Goal: Information Seeking & Learning: Learn about a topic

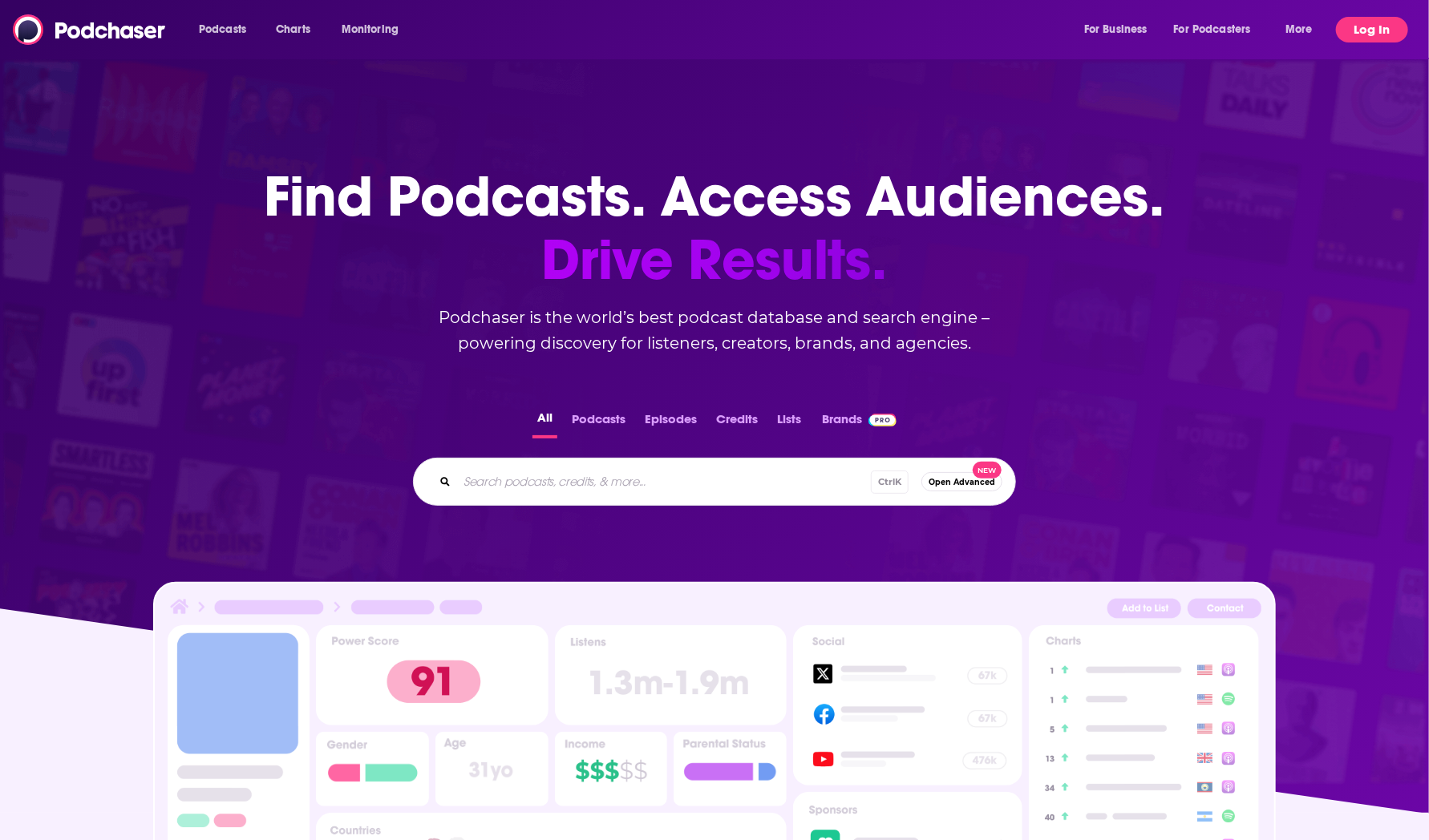
click at [1376, 32] on button "Log In" at bounding box center [1371, 29] width 72 height 26
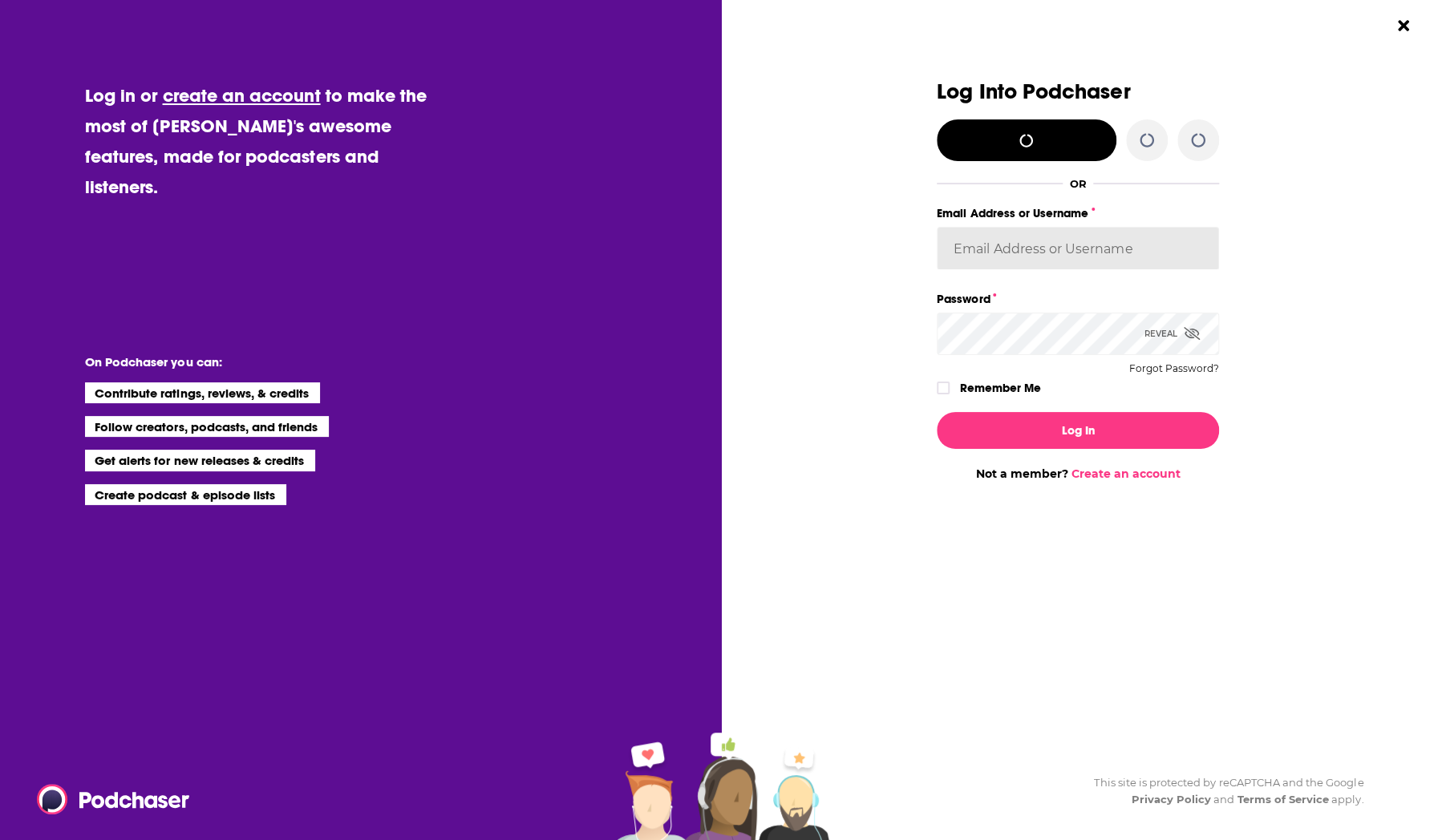
type input "[EMAIL_ADDRESS][DOMAIN_NAME]"
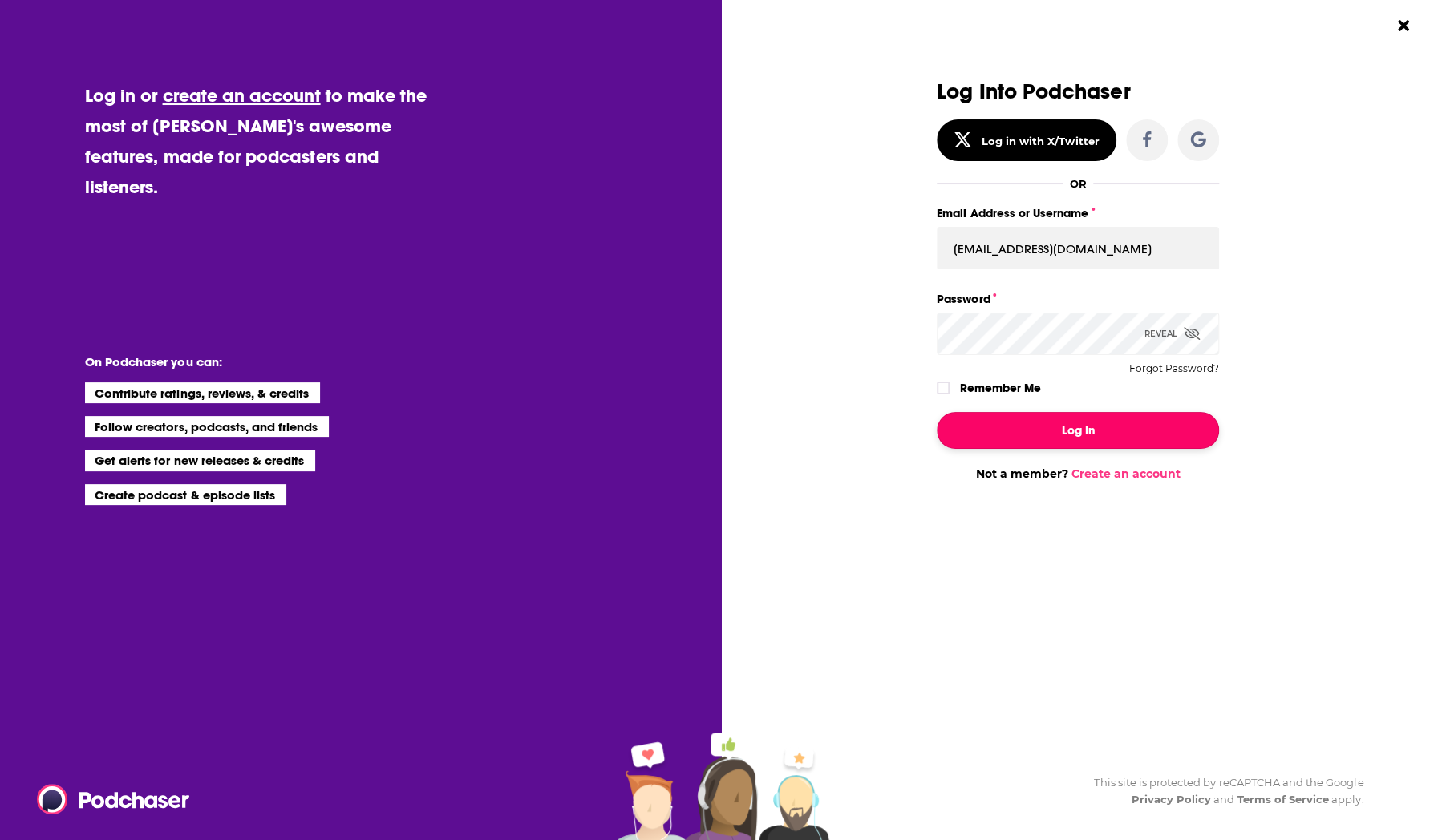
click at [1054, 443] on button "Log In" at bounding box center [1077, 430] width 282 height 37
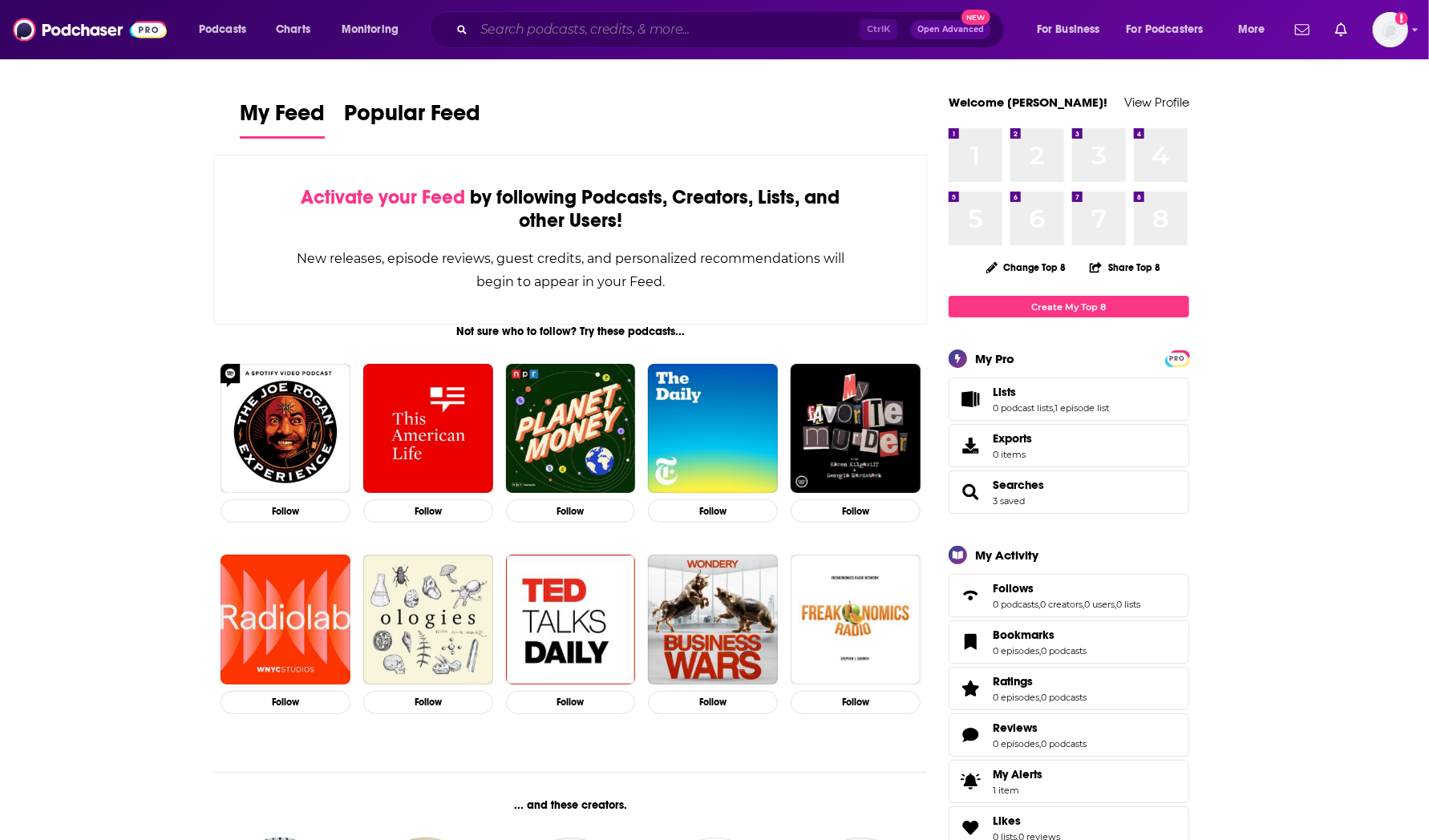
click at [537, 29] on input "Search podcasts, credits, & more..." at bounding box center [667, 29] width 386 height 26
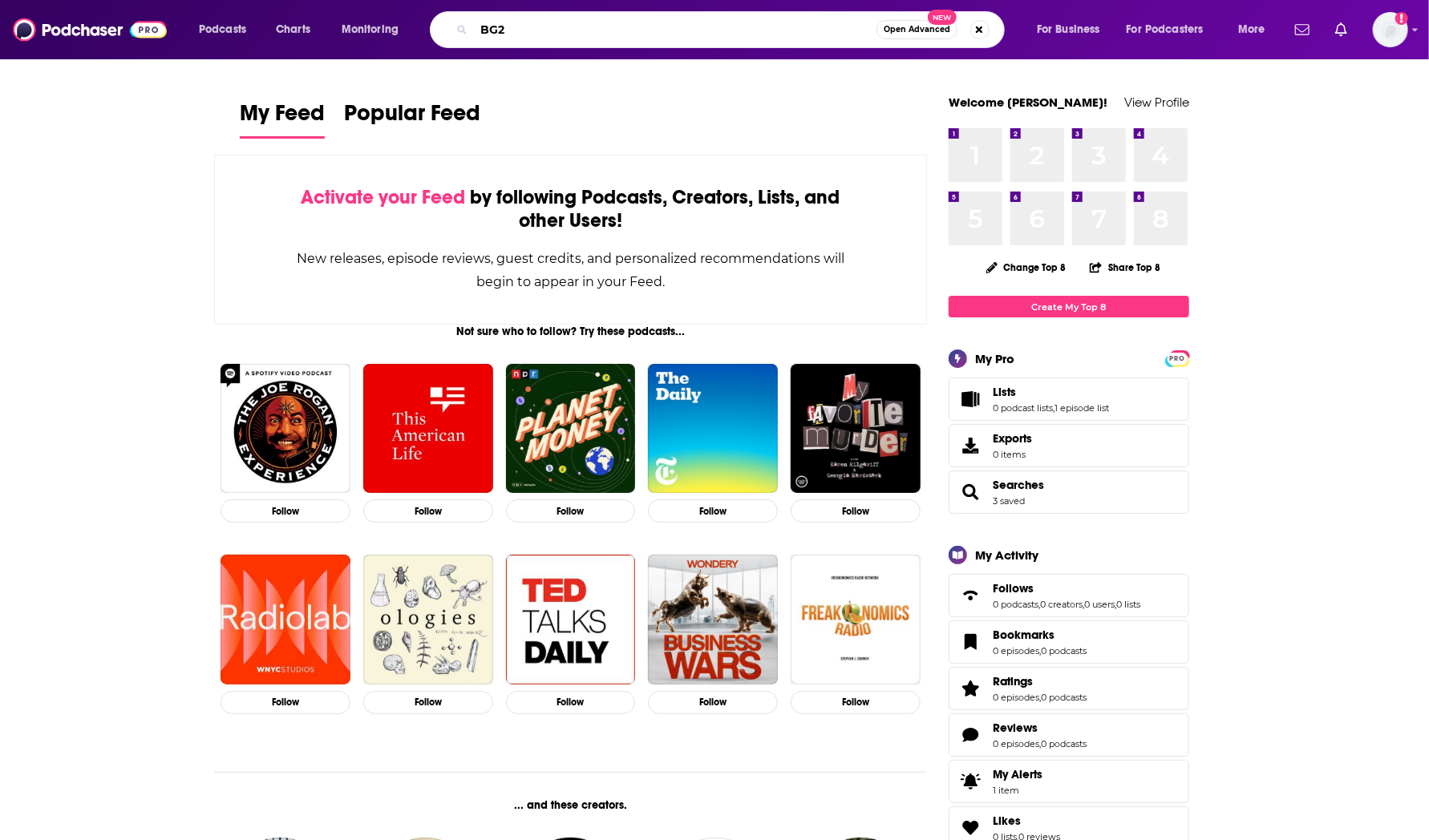
type input "BG2"
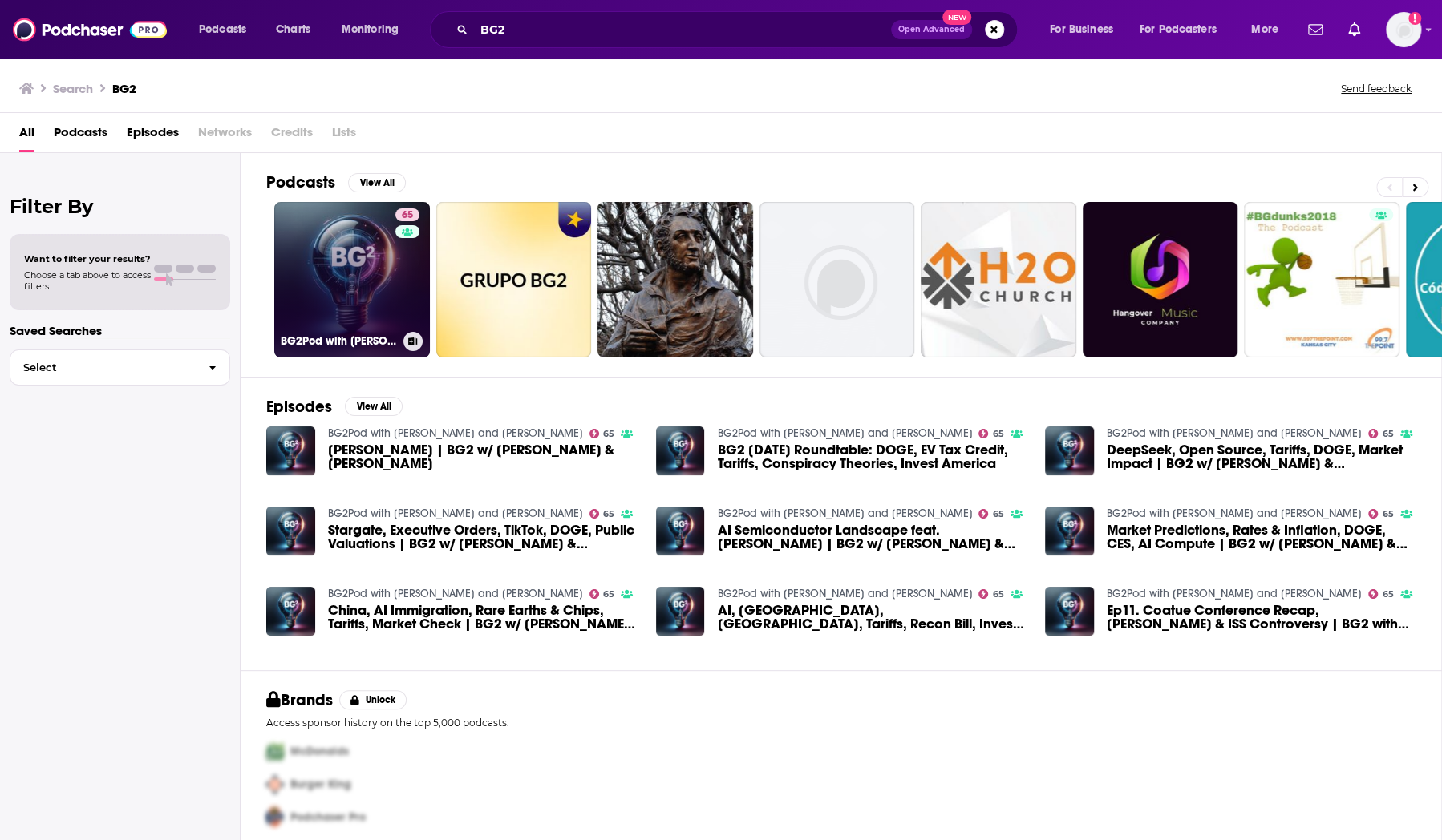
click at [371, 250] on link "65 BG2Pod with [PERSON_NAME] and [PERSON_NAME]" at bounding box center [352, 280] width 156 height 156
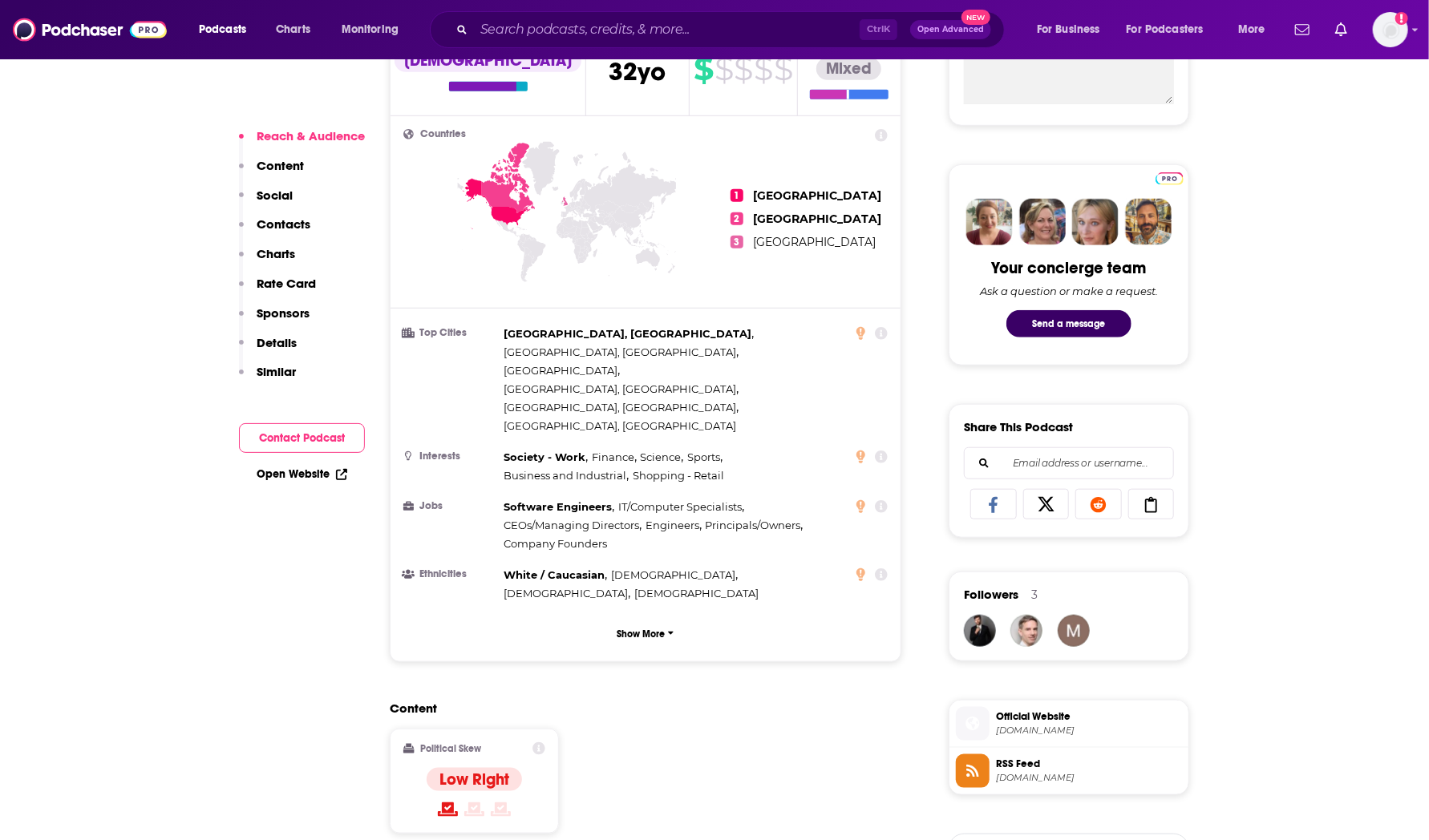
scroll to position [650, 0]
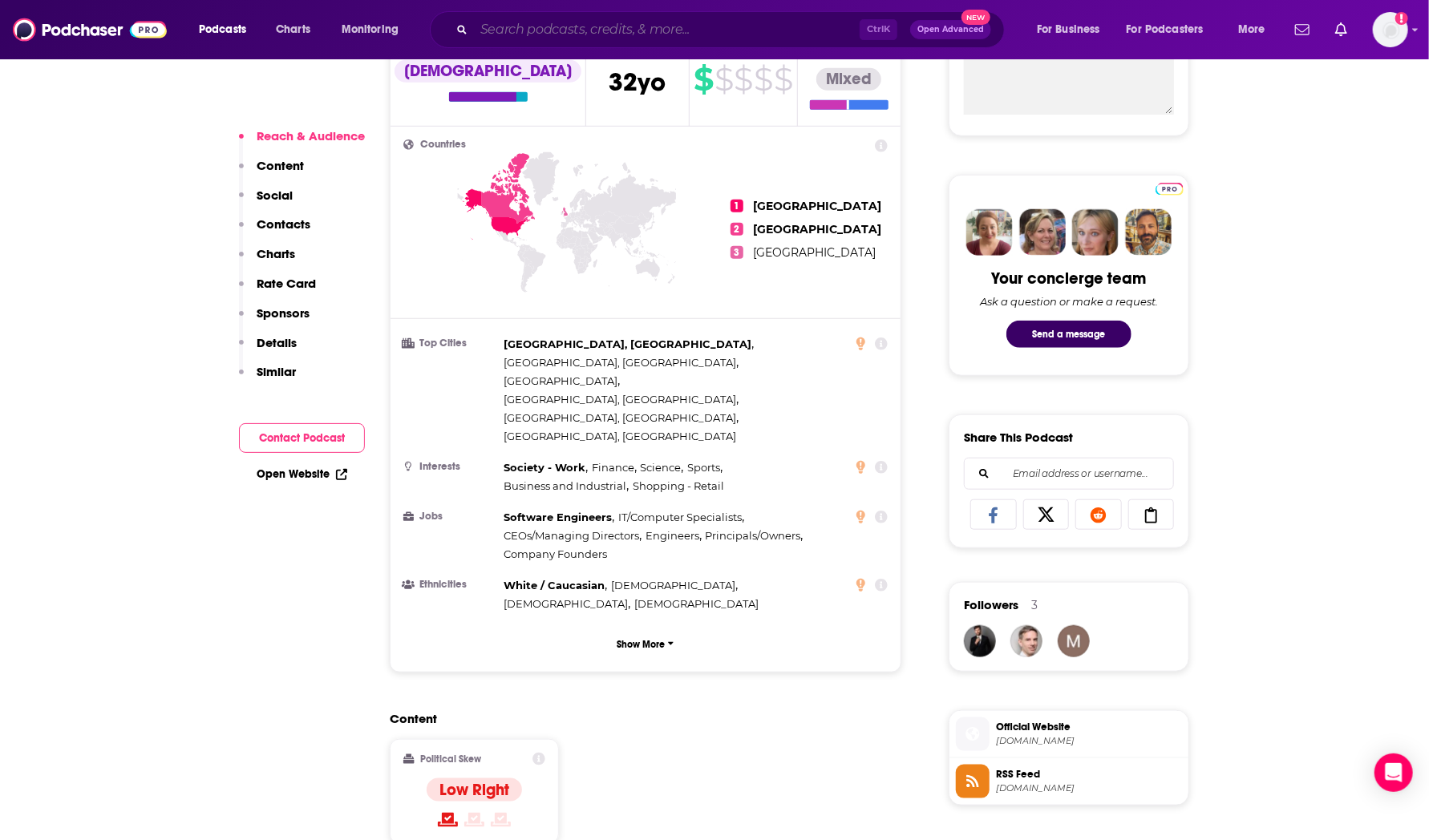
click at [523, 32] on input "Search podcasts, credits, & more..." at bounding box center [667, 29] width 386 height 26
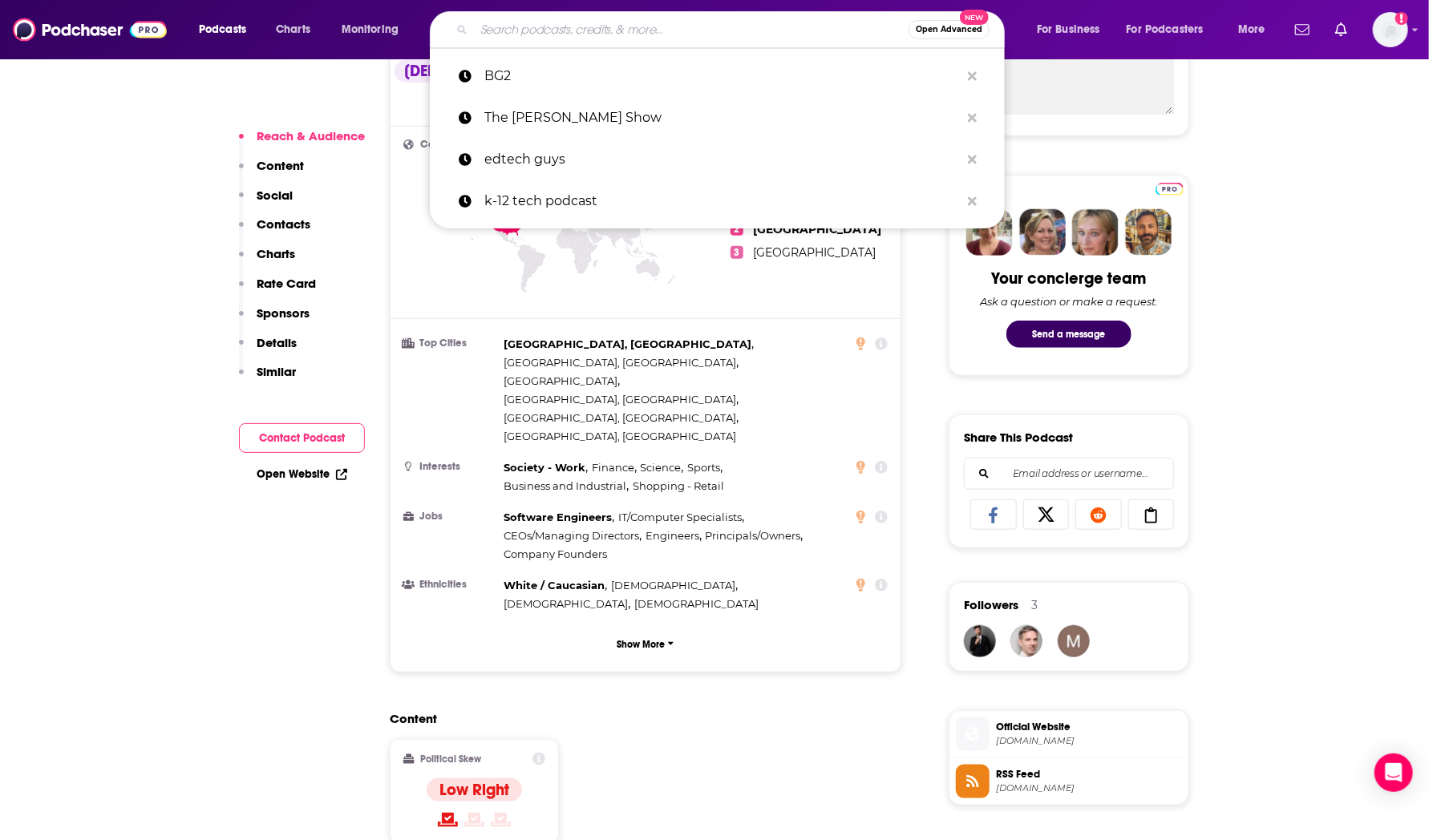
paste input "Tangentially Speaking"
type input "Tangentially Speaking"
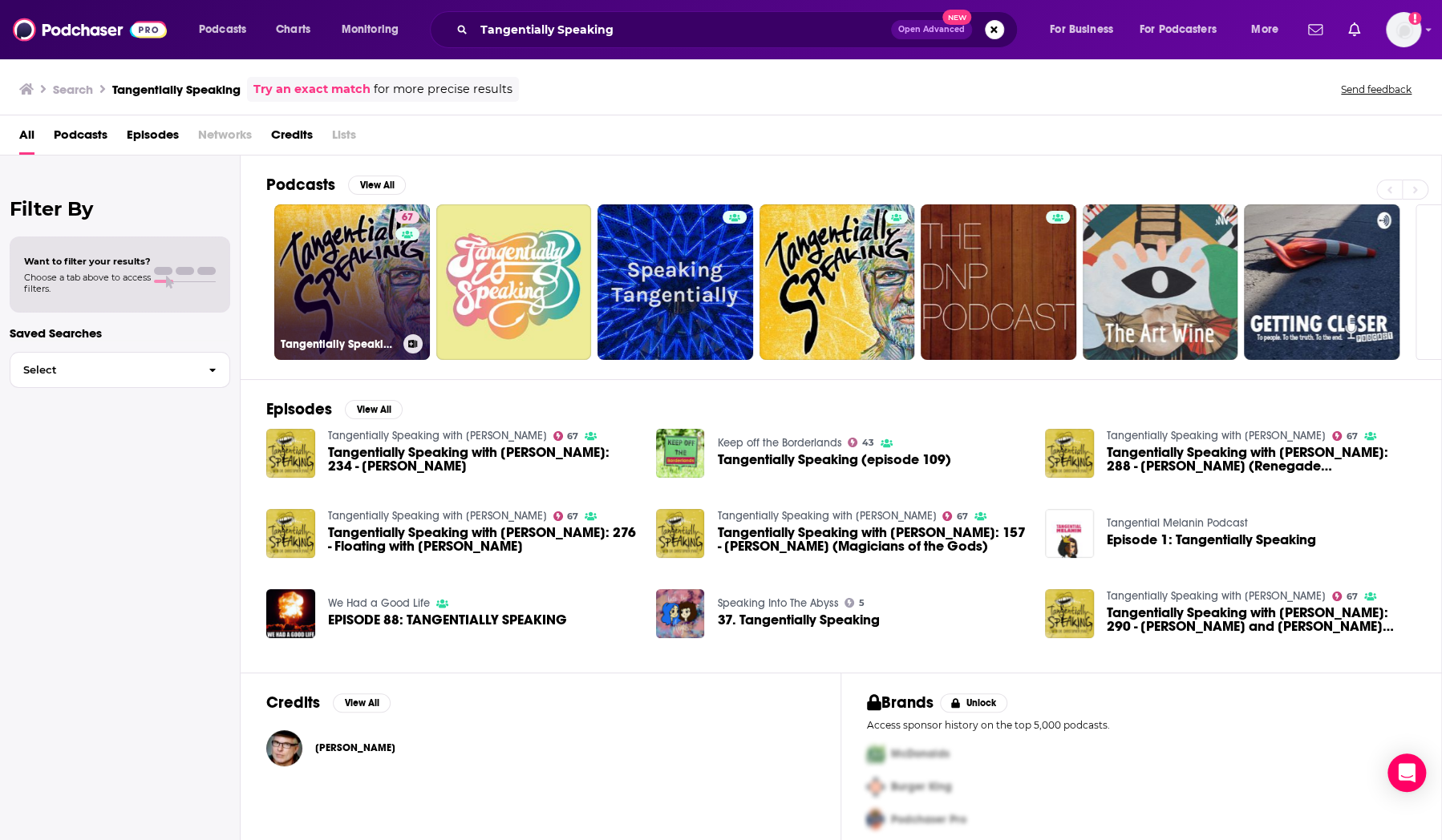
click at [348, 268] on link "67 Tangentially Speaking with [PERSON_NAME]" at bounding box center [352, 283] width 156 height 156
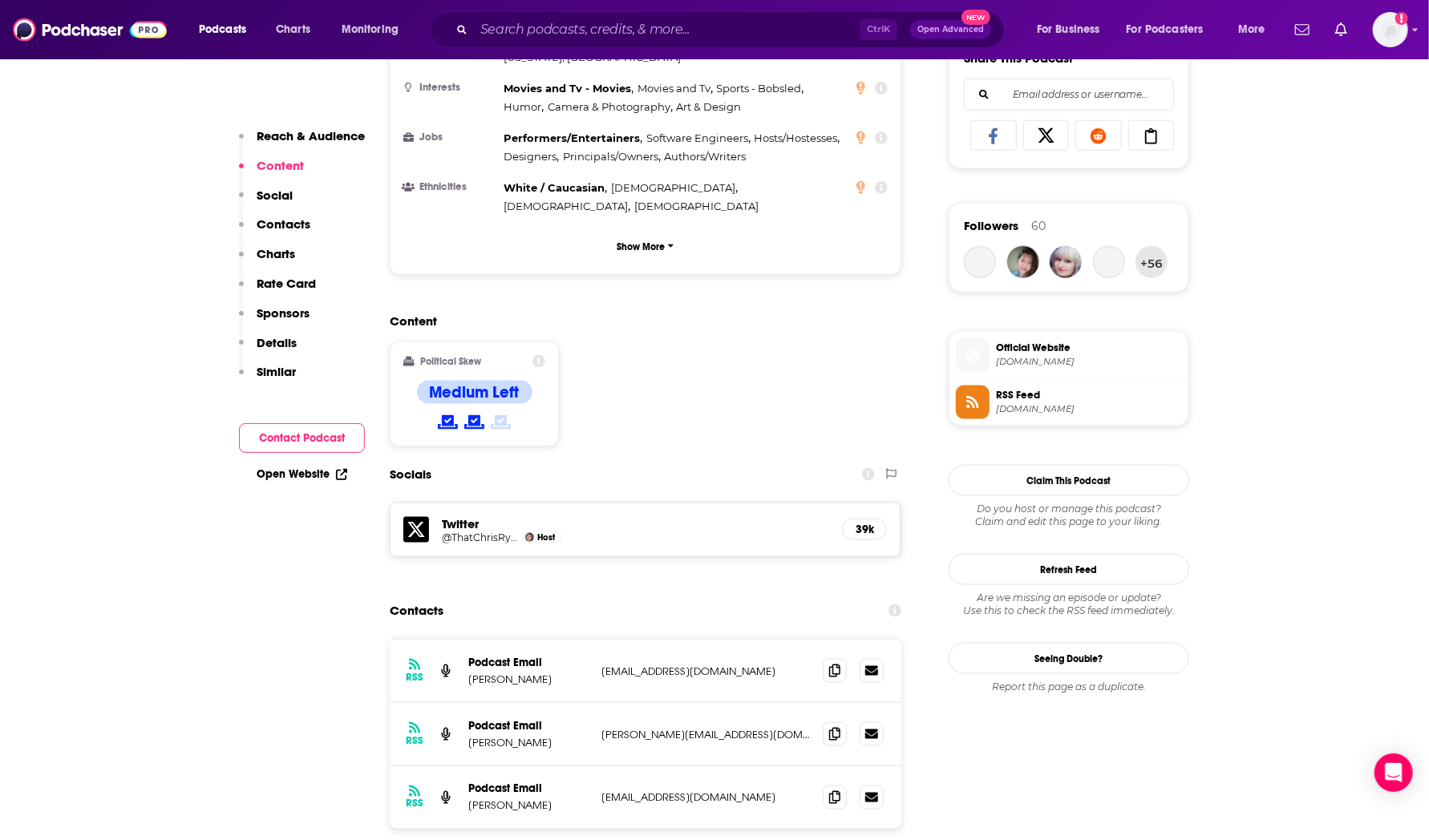
scroll to position [1032, 0]
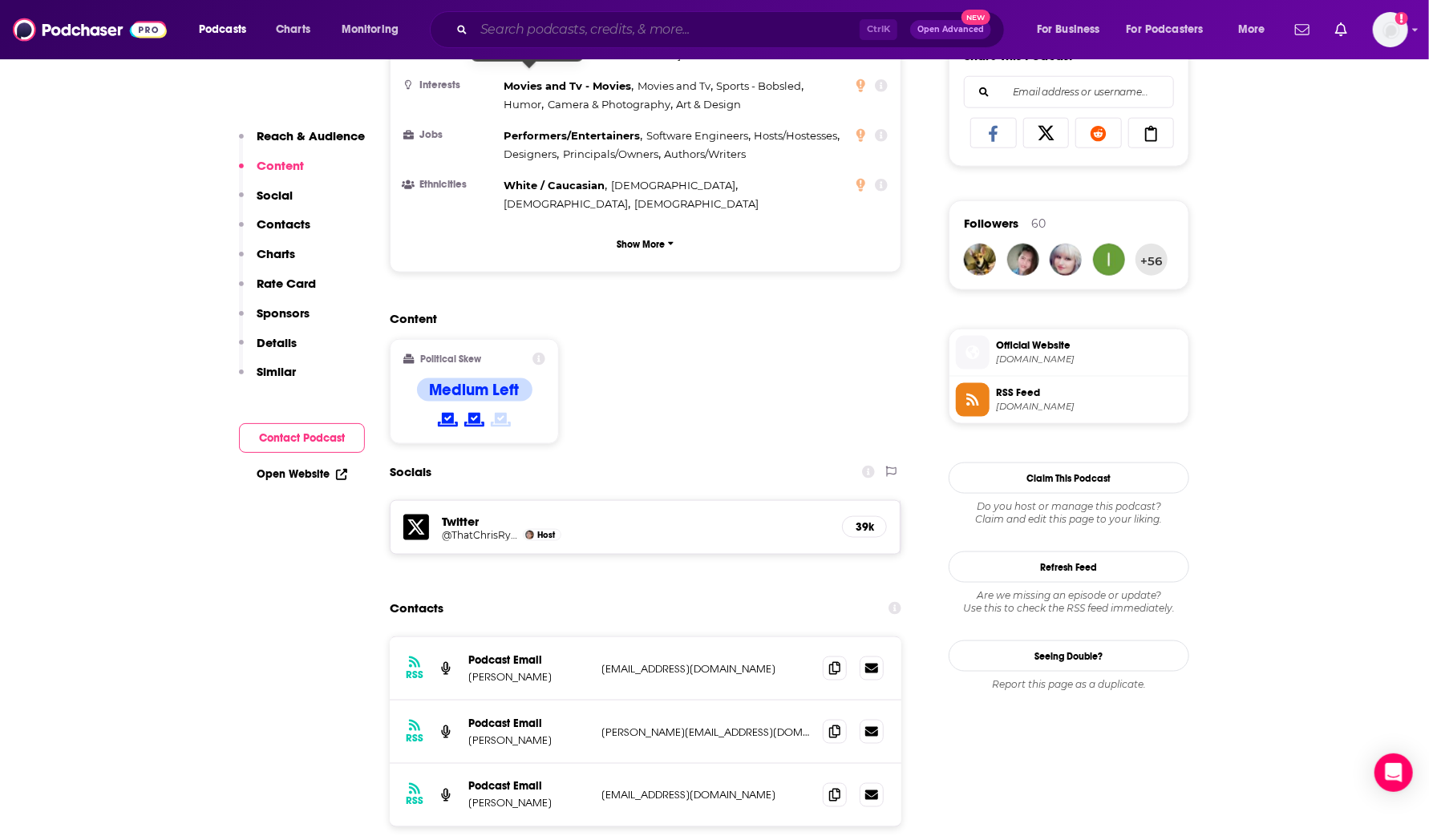
click at [526, 22] on input "Search podcasts, credits, & more..." at bounding box center [667, 29] width 386 height 26
paste input "The Voices of Airports (ACI-NA)"
type input "The Voices of Airports (ACI-NA)"
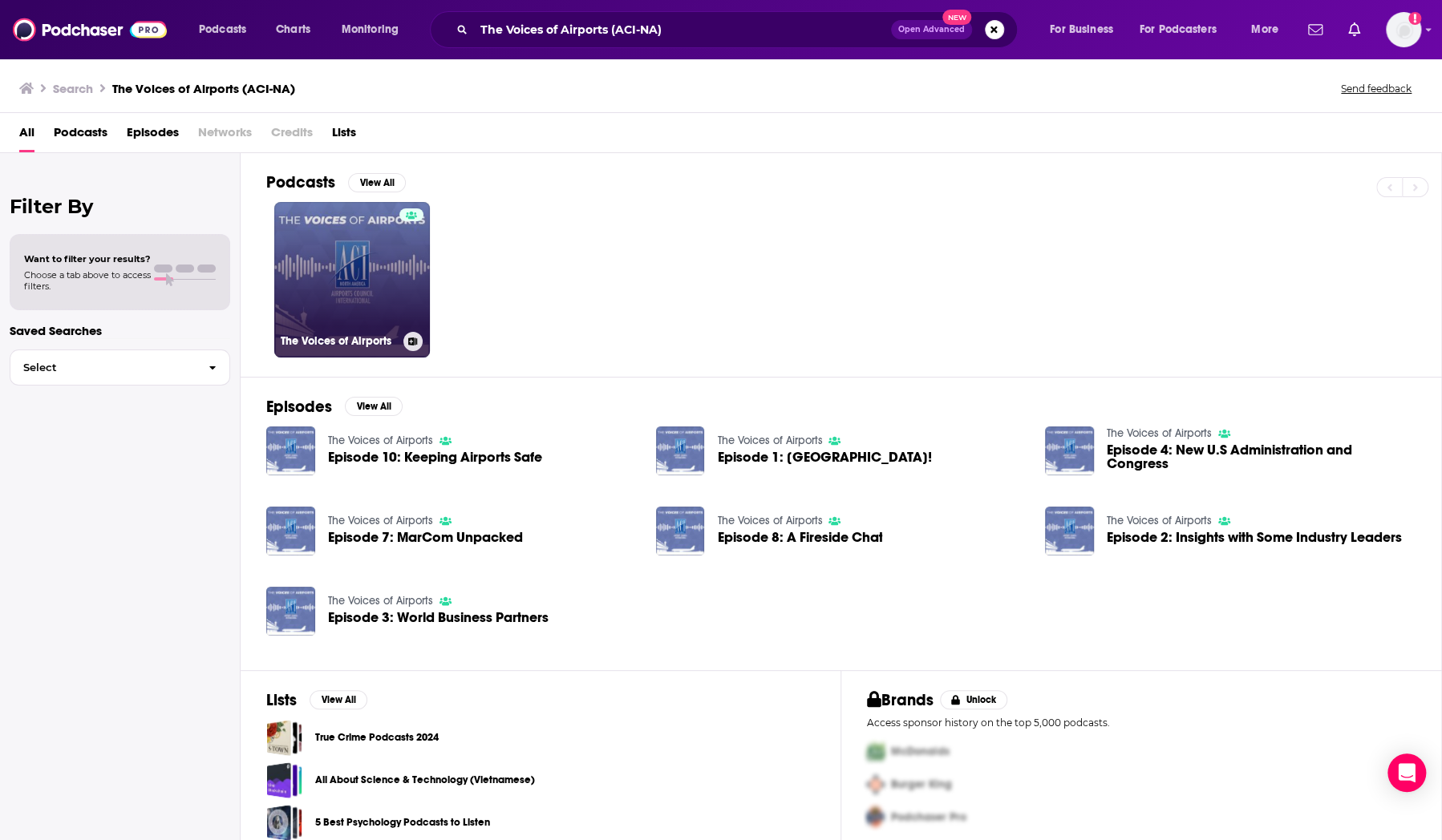
click at [340, 286] on link "The Voices of Airports" at bounding box center [352, 280] width 156 height 156
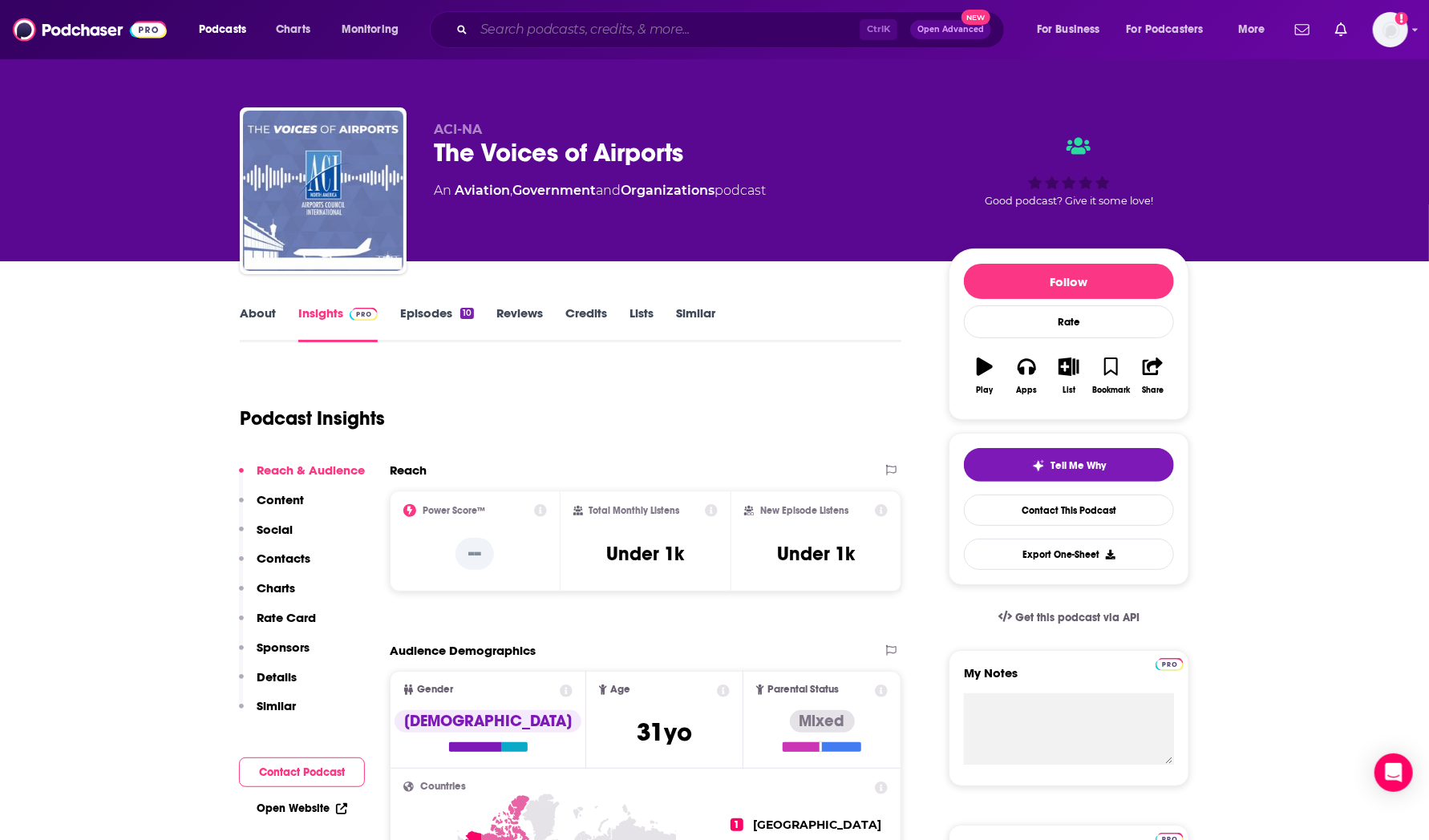
click at [695, 29] on input "Search podcasts, credits, & more..." at bounding box center [667, 29] width 386 height 26
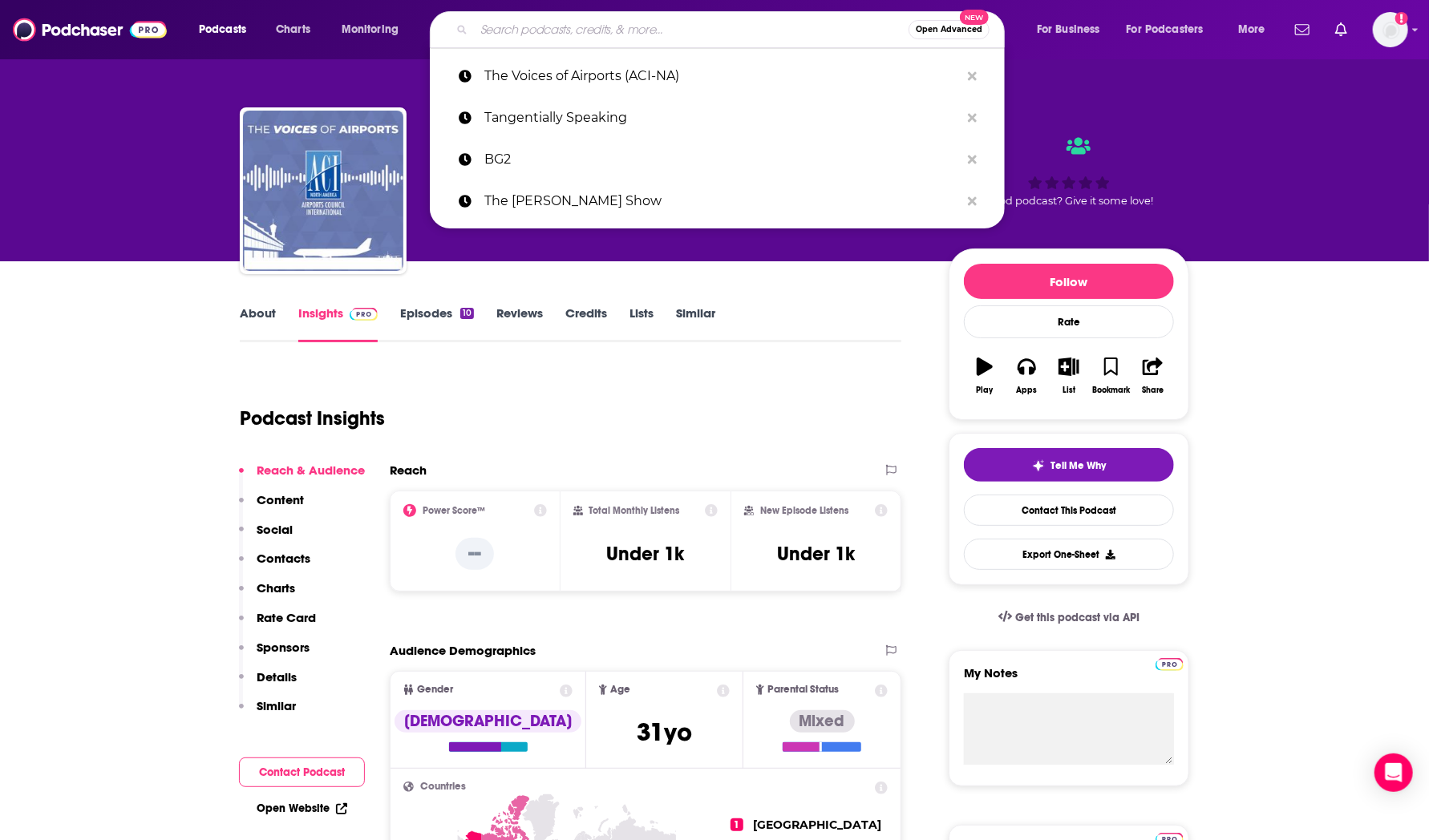
paste input "AviationPros Podcast"
type input "AviationPros Podcast"
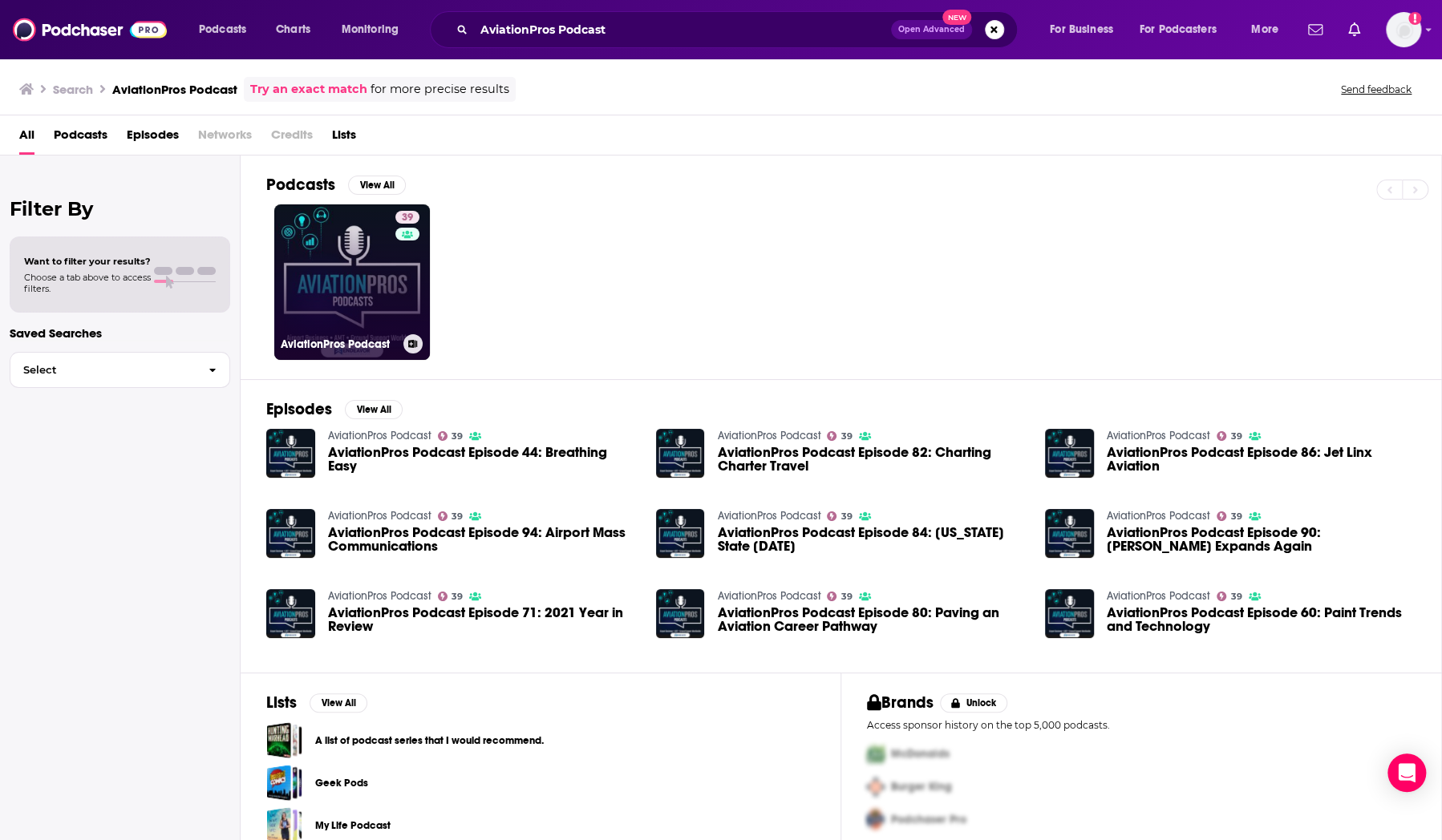
click at [345, 245] on link "39 AviationPros Podcast" at bounding box center [352, 283] width 156 height 156
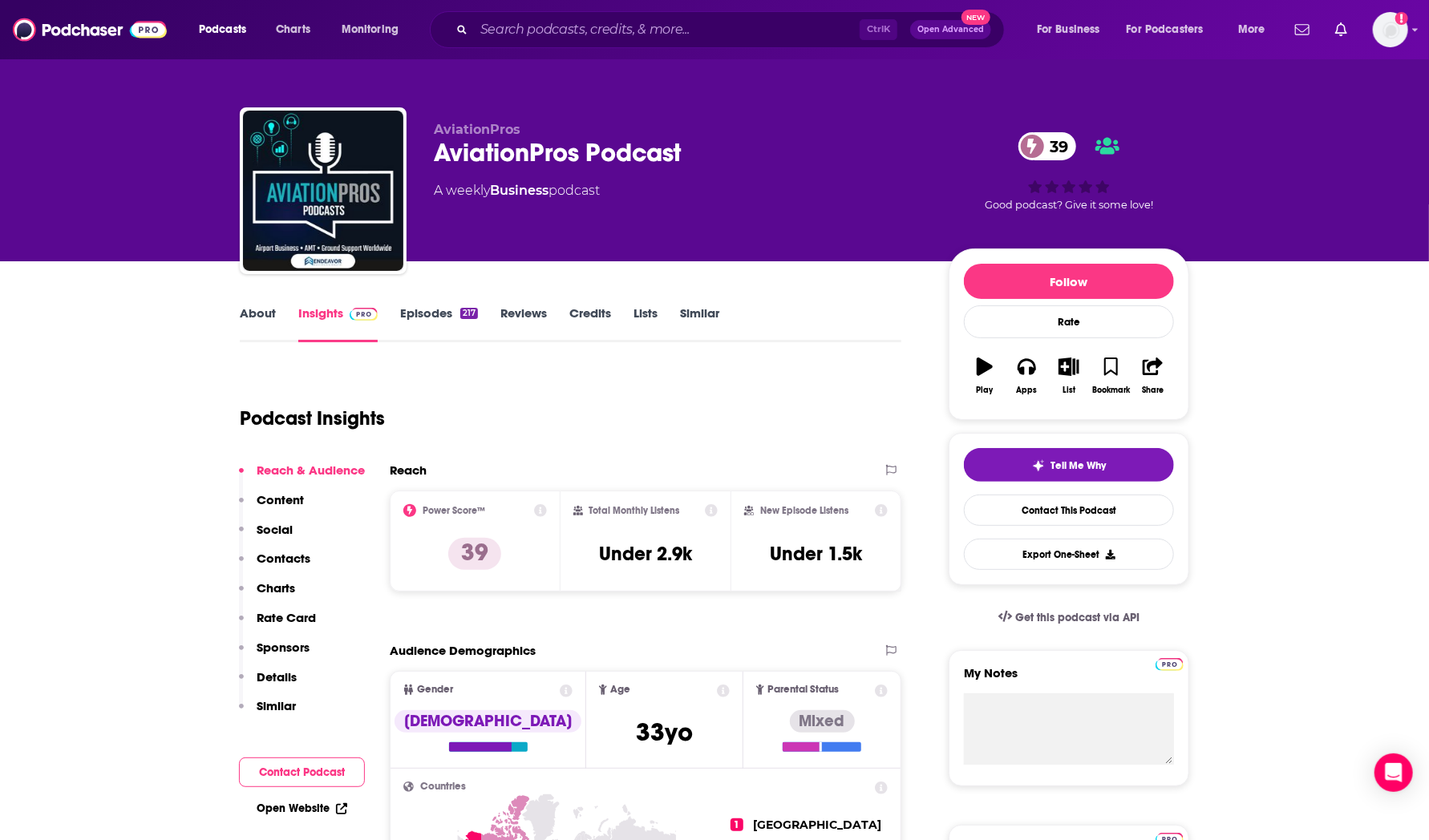
scroll to position [51, 0]
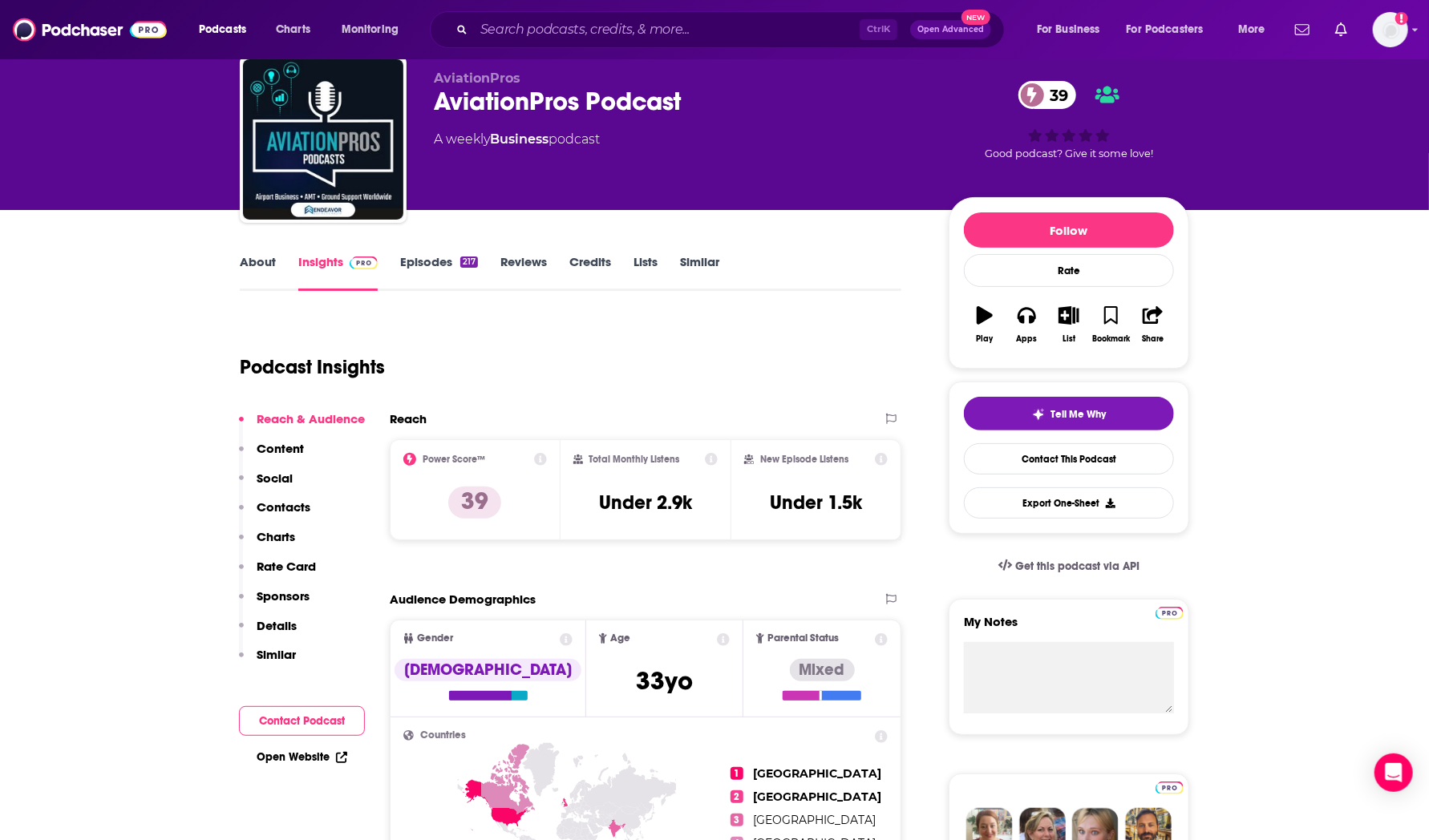
click at [673, 48] on div "Podcasts Charts Monitoring Ctrl K Open Advanced New For Business For Podcasters…" at bounding box center [714, 29] width 1429 height 60
click at [664, 35] on input "Search podcasts, credits, & more..." at bounding box center [667, 29] width 386 height 26
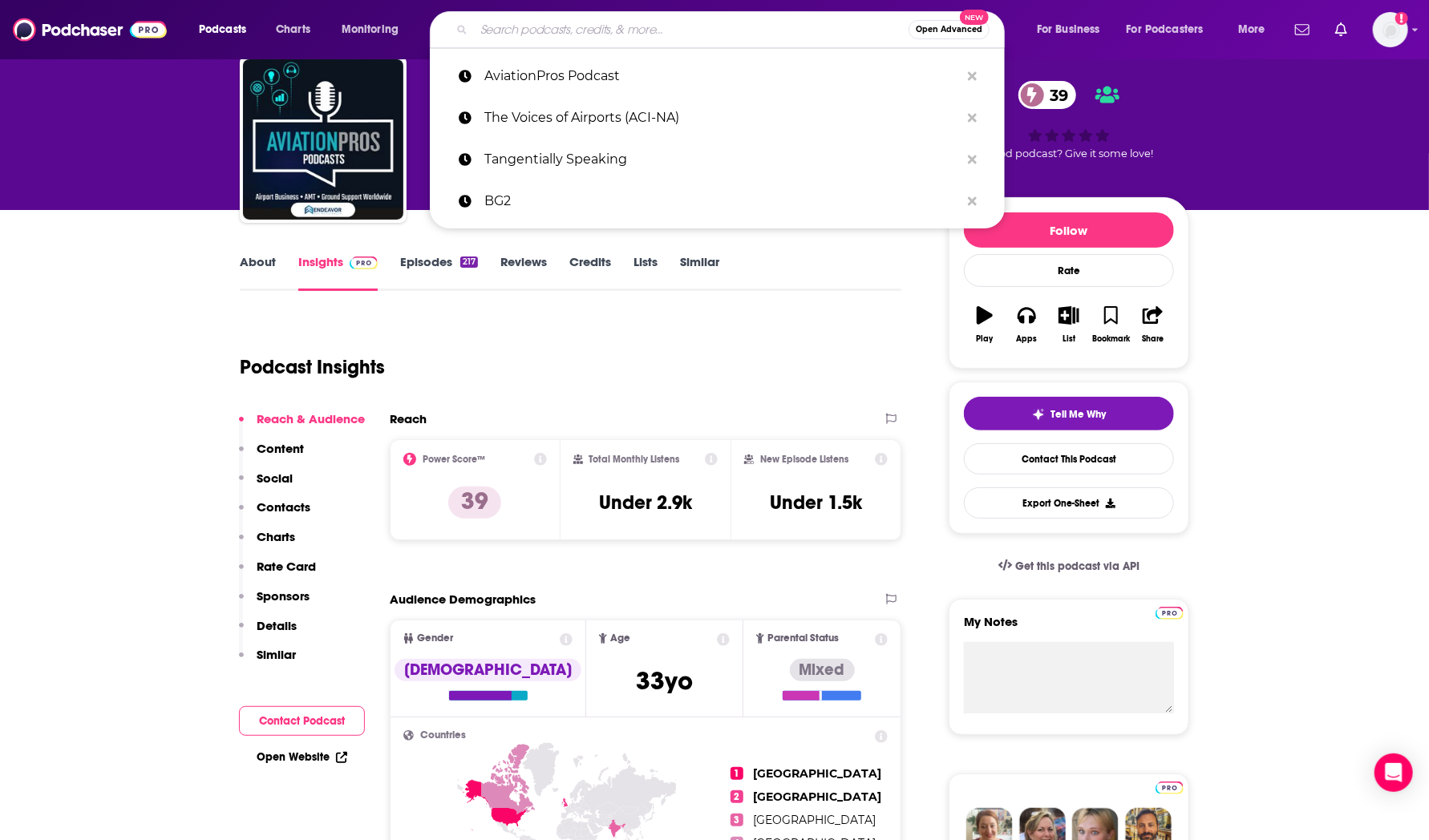
paste input "Beyond the Runway (Boldyn)"
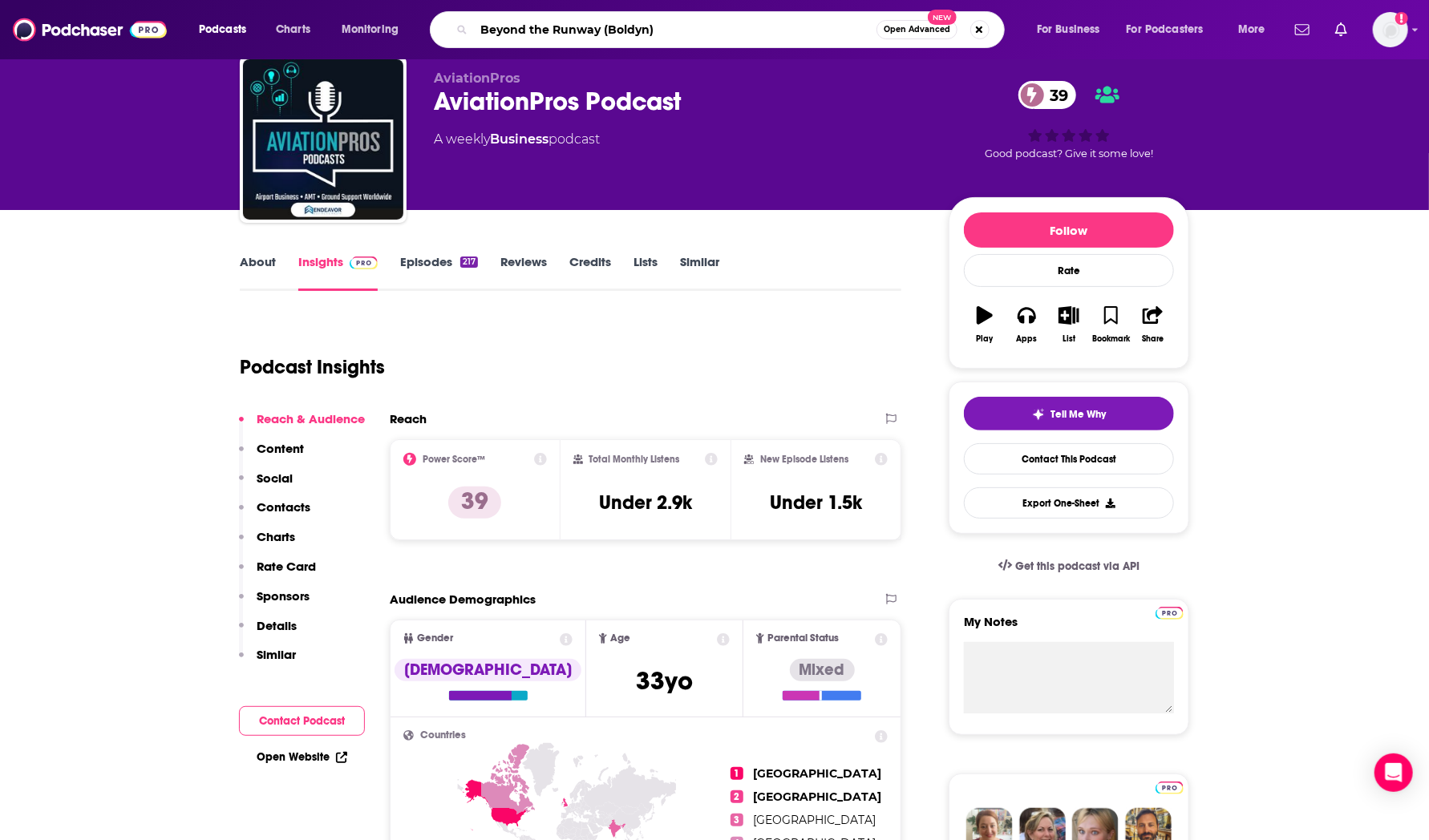
drag, startPoint x: 703, startPoint y: 29, endPoint x: 603, endPoint y: 29, distance: 100.0
click at [603, 29] on input "Beyond the Runway (Boldyn)" at bounding box center [675, 29] width 403 height 26
type input "Beyond the Runway"
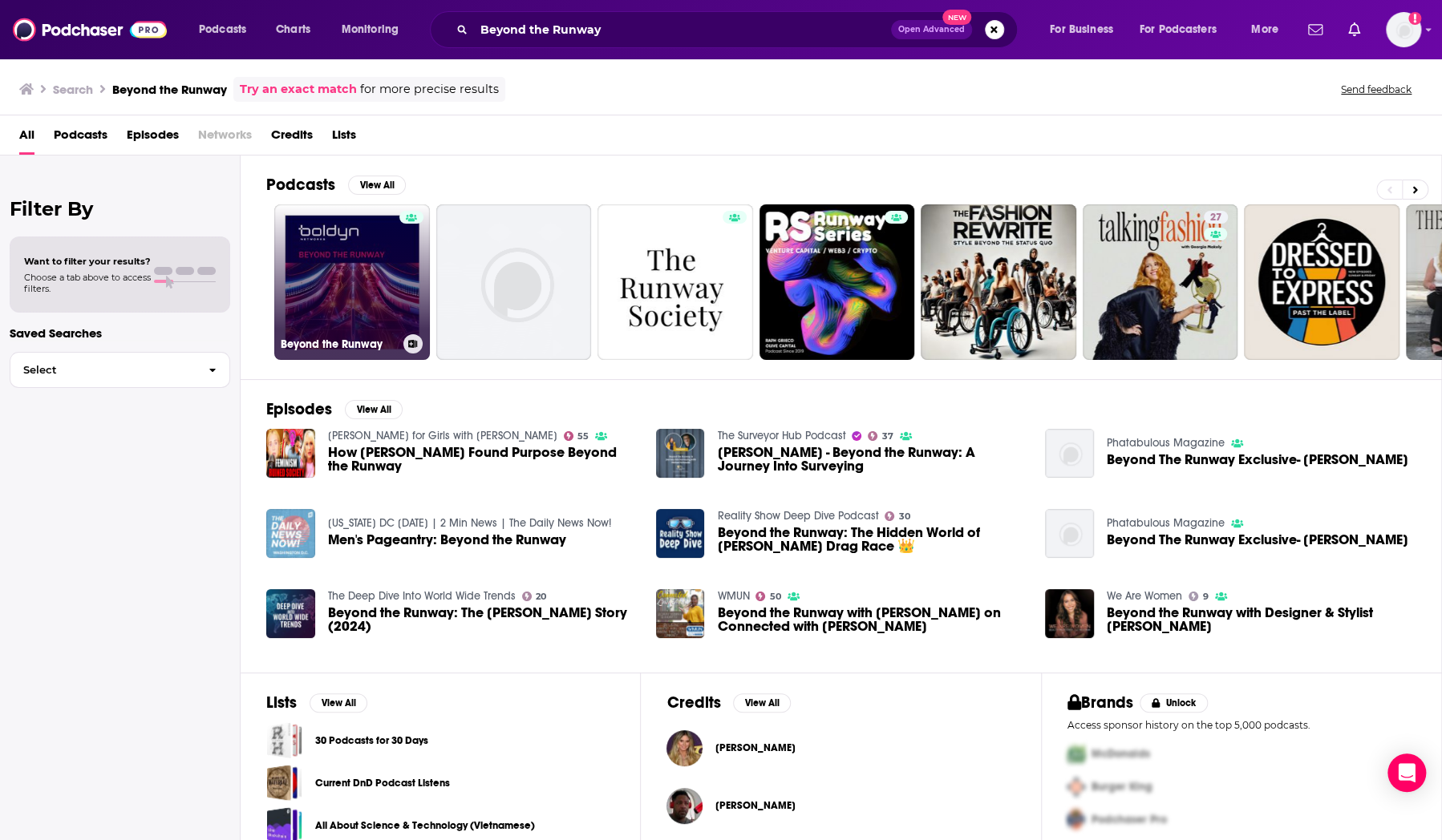
click at [360, 260] on link "Beyond the Runway" at bounding box center [352, 283] width 156 height 156
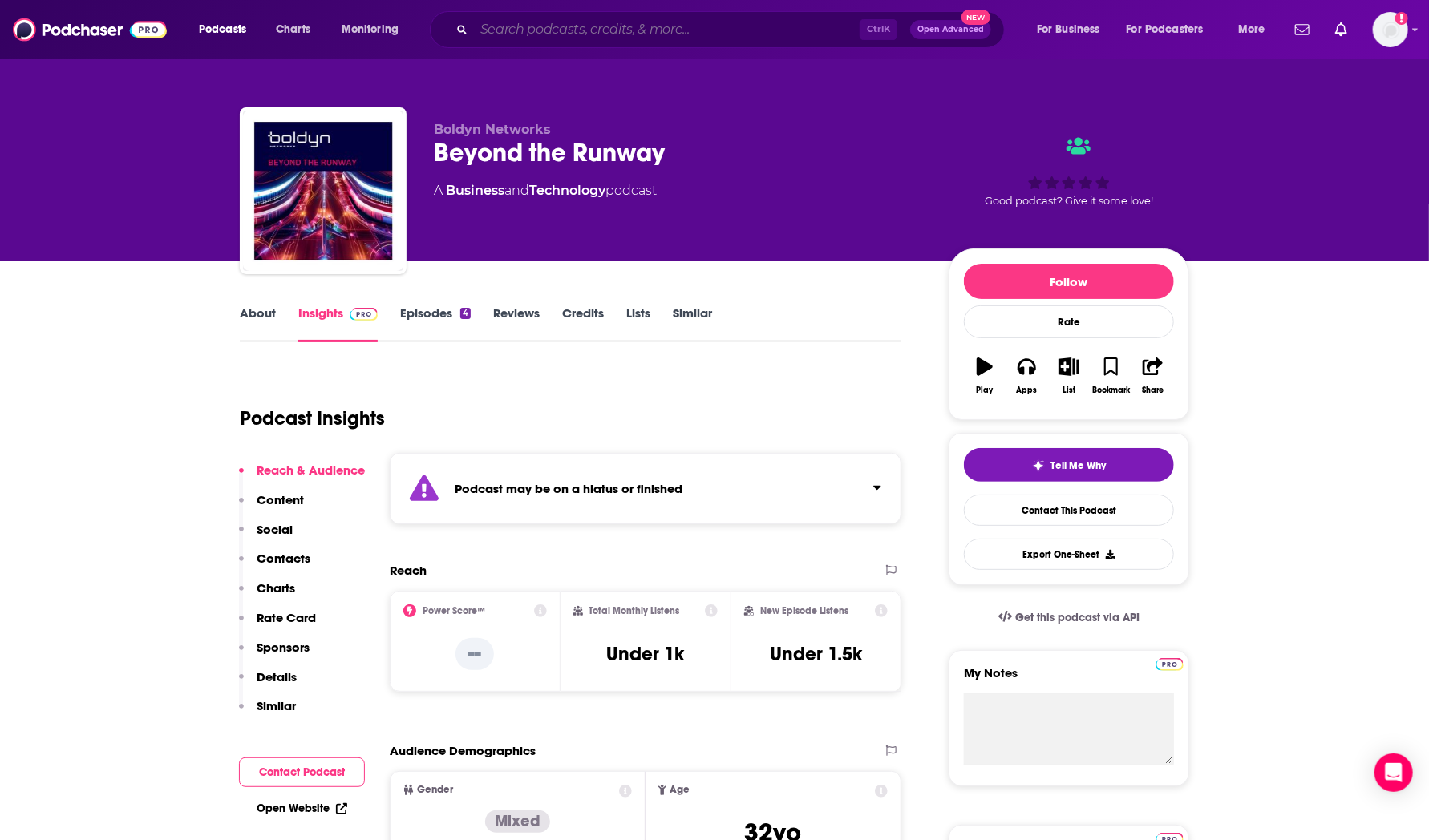
click at [634, 32] on input "Search podcasts, credits, & more..." at bounding box center [667, 29] width 386 height 26
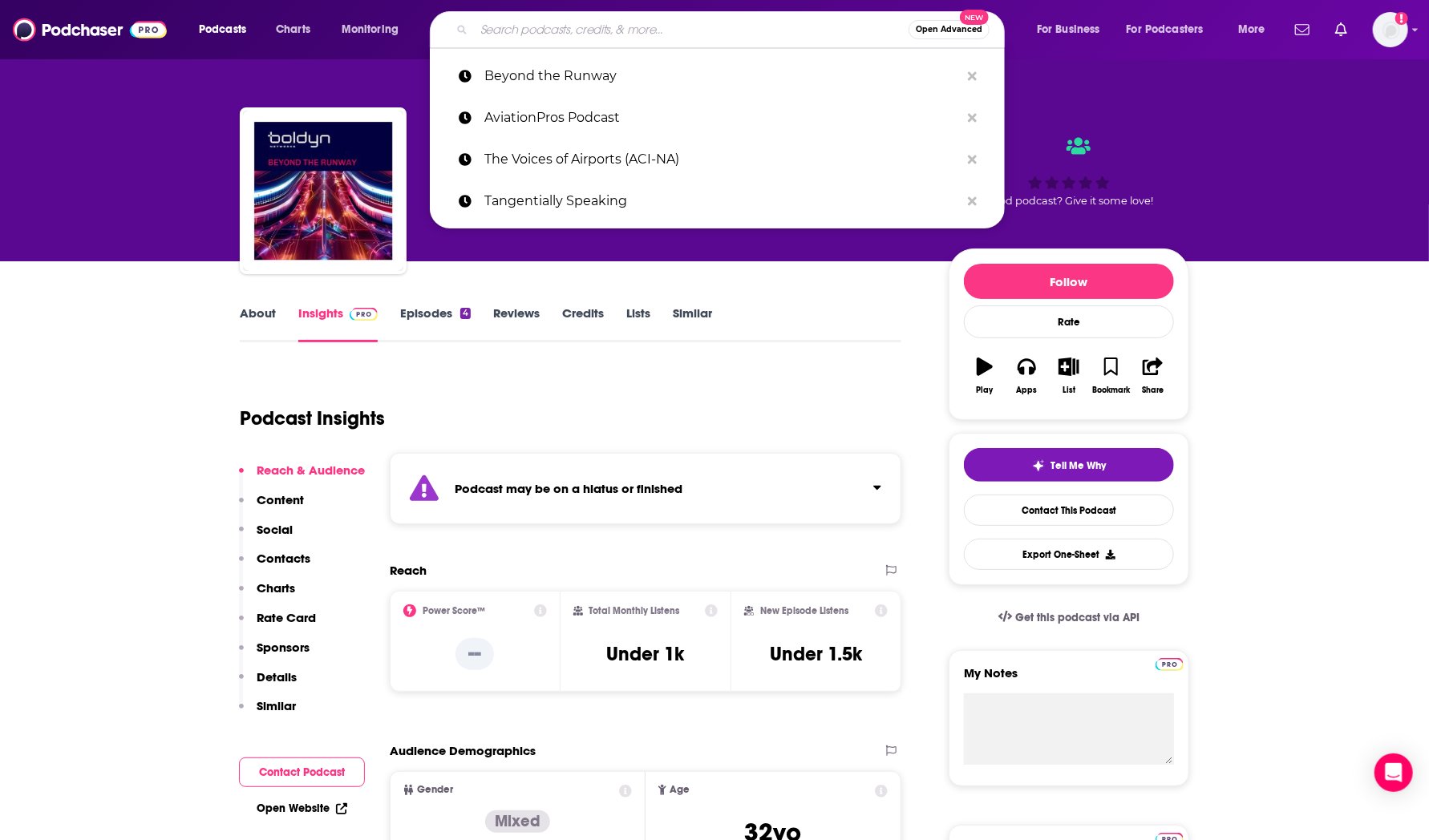
paste input "International Airport Review Podcast"
type input "International Airport Review Podcast"
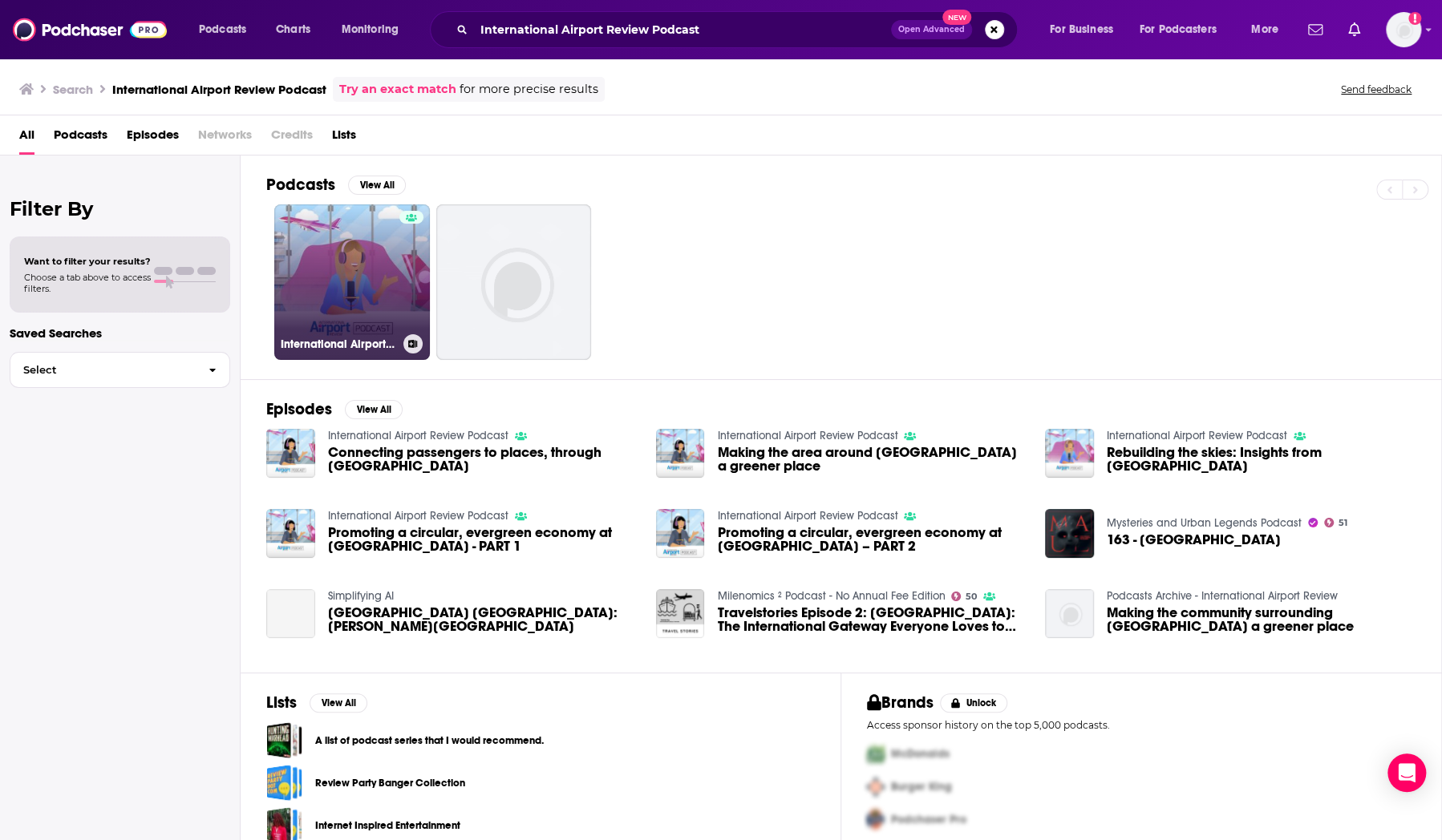
click at [287, 274] on link "International Airport Review Podcast" at bounding box center [352, 283] width 156 height 156
